Goal: Information Seeking & Learning: Understand process/instructions

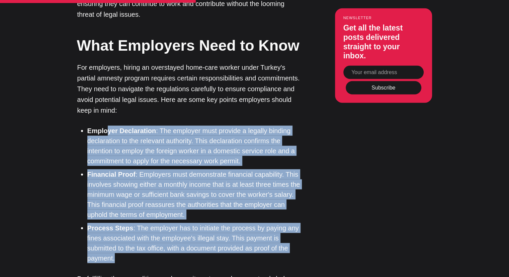
scroll to position [1276, 0]
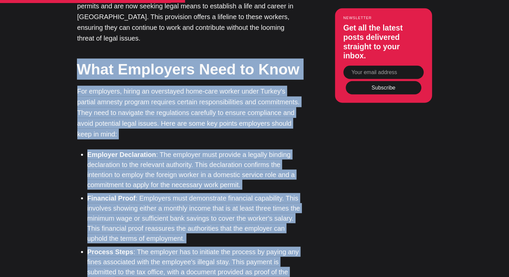
drag, startPoint x: 131, startPoint y: 140, endPoint x: 73, endPoint y: 26, distance: 127.2
copy div "What Employers Need to Know For employers, hiring an overstayed home-care worke…"
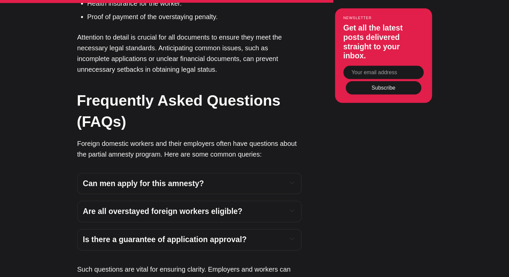
scroll to position [2012, 0]
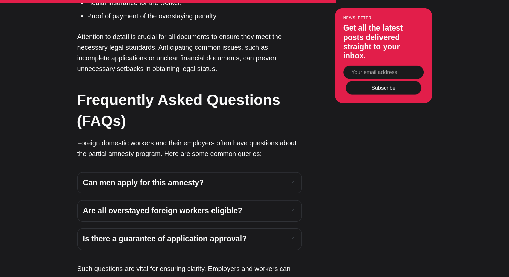
click at [292, 178] on button "Expand toggle to read content" at bounding box center [291, 182] width 7 height 8
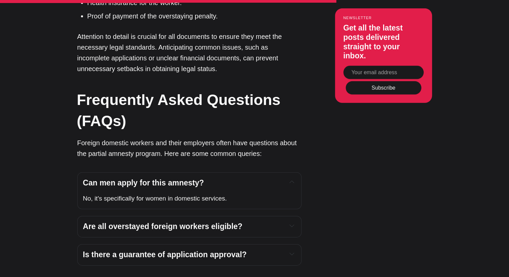
scroll to position [2046, 0]
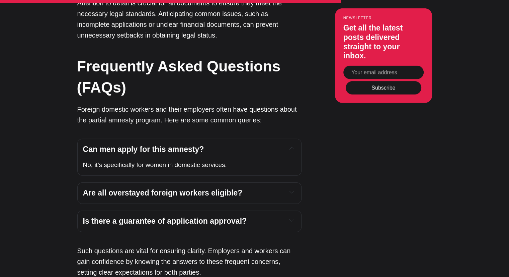
click at [292, 190] on icon "Expand toggle to read content" at bounding box center [292, 192] width 5 height 5
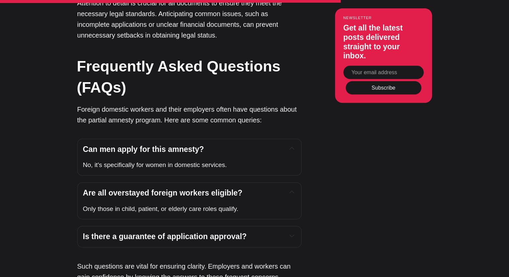
click at [293, 233] on icon "Expand toggle to read content" at bounding box center [292, 235] width 5 height 5
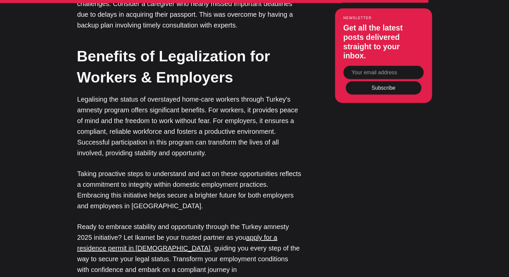
scroll to position [2548, 0]
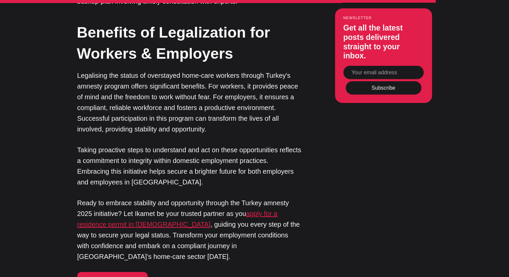
click at [131, 210] on u "apply for a residence permit in [DEMOGRAPHIC_DATA]" at bounding box center [177, 219] width 200 height 18
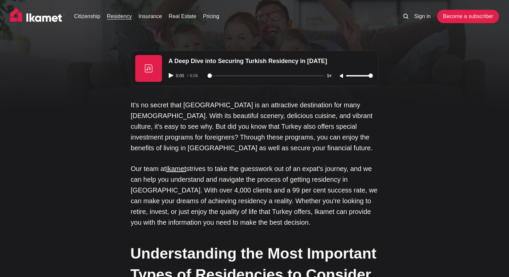
click at [172, 75] on icon "Play audio" at bounding box center [171, 75] width 5 height 5
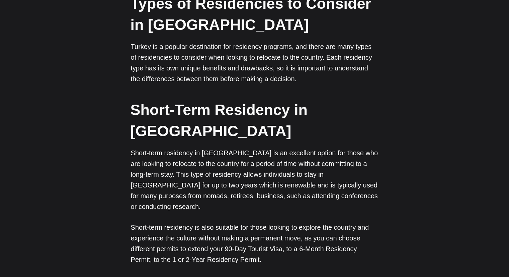
scroll to position [33, 0]
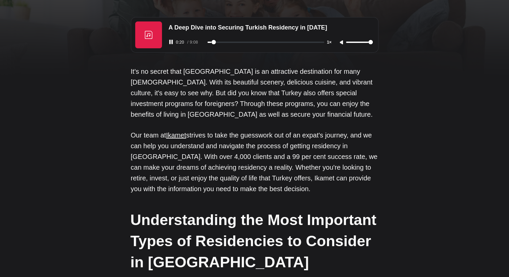
type input "21"
click at [170, 41] on icon "Pause audio" at bounding box center [171, 42] width 5 height 5
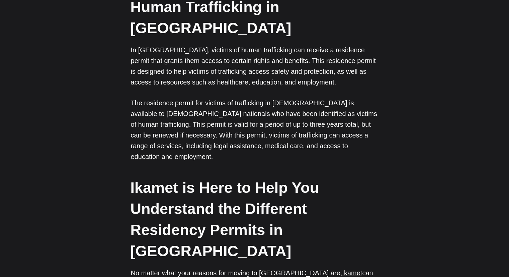
scroll to position [2076, 0]
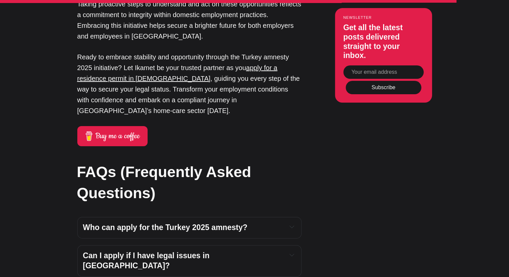
scroll to position [2715, 0]
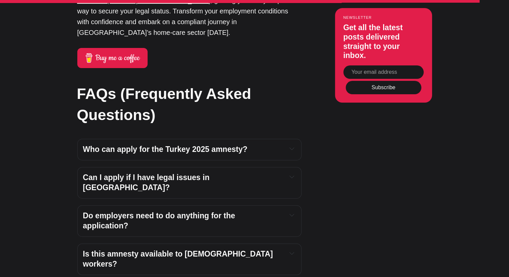
click at [293, 146] on icon "Expand toggle to read content" at bounding box center [292, 148] width 5 height 5
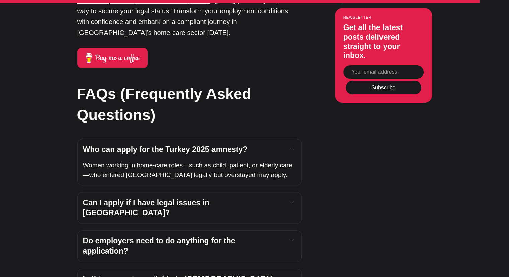
click at [293, 199] on icon "Expand toggle to read content" at bounding box center [292, 201] width 5 height 5
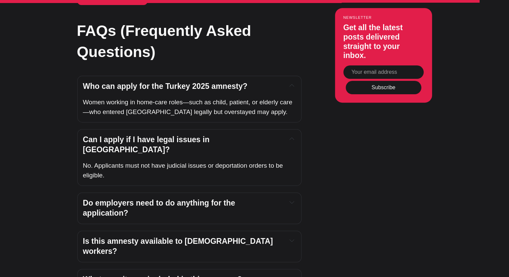
scroll to position [2782, 0]
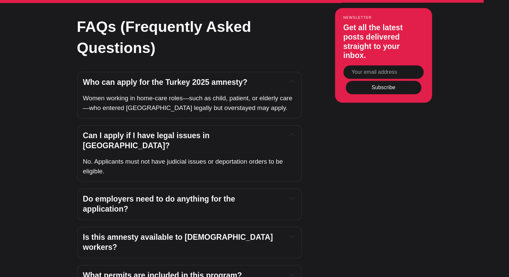
click at [292, 196] on icon "Expand toggle to read content" at bounding box center [292, 198] width 5 height 5
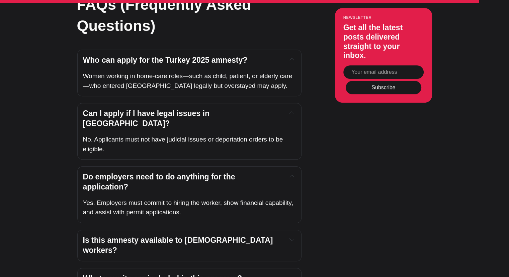
scroll to position [2816, 0]
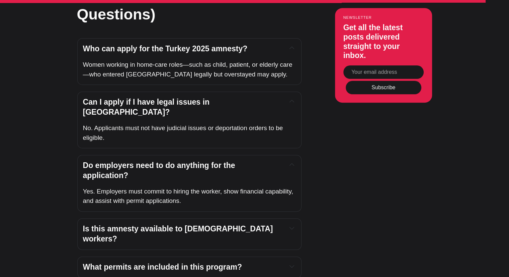
click at [292, 225] on icon "Expand toggle to read content" at bounding box center [292, 227] width 5 height 5
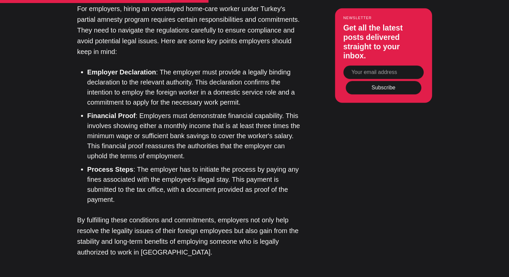
scroll to position [1450, 0]
